Goal: Check status

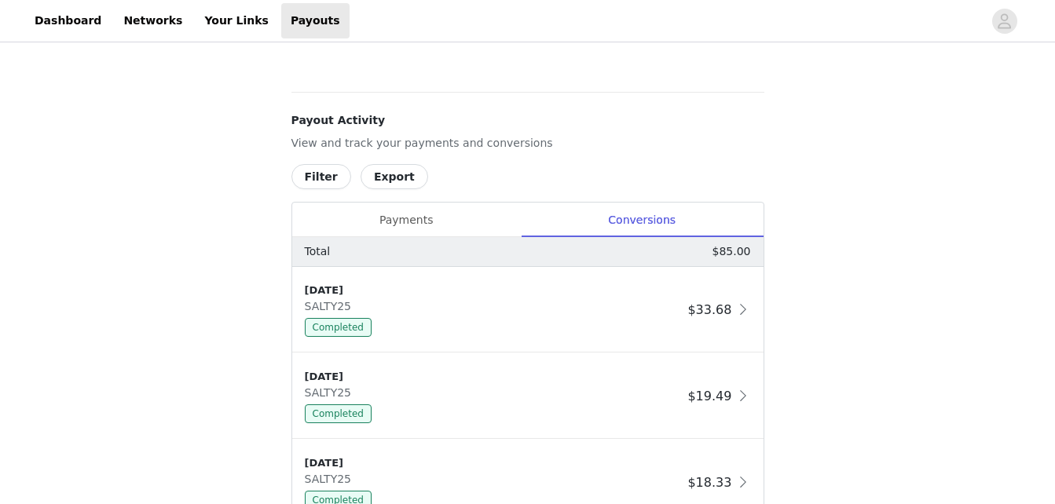
scroll to position [566, 0]
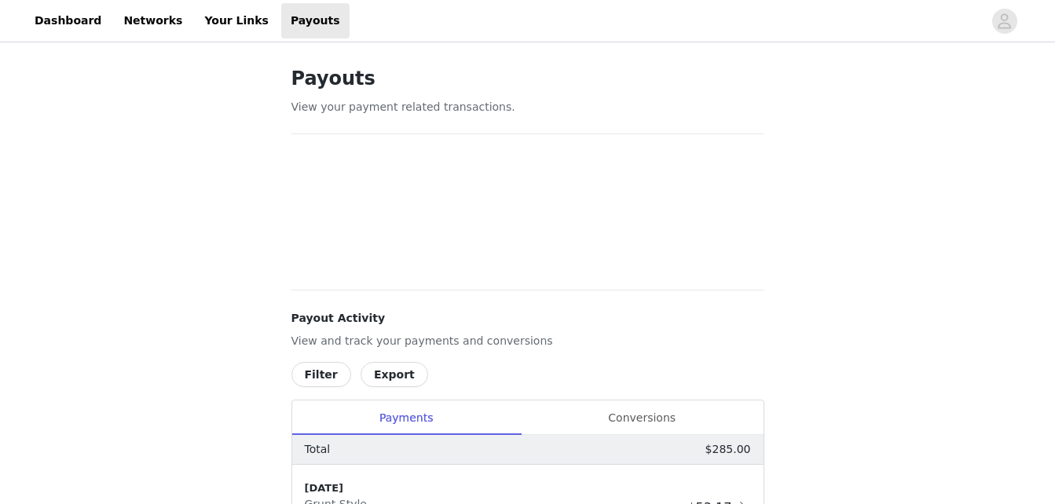
scroll to position [566, 0]
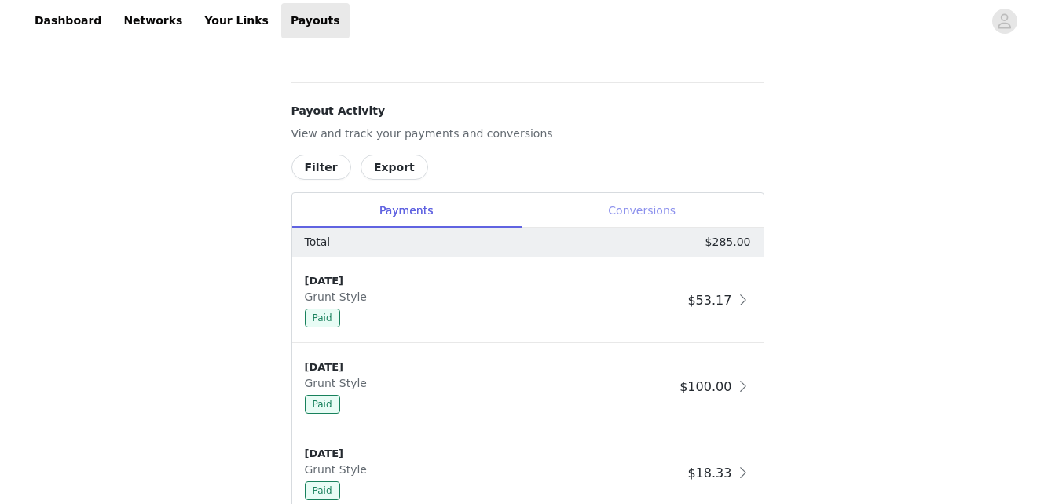
click at [642, 214] on div "Conversions" at bounding box center [642, 210] width 243 height 35
